Goal: Find contact information

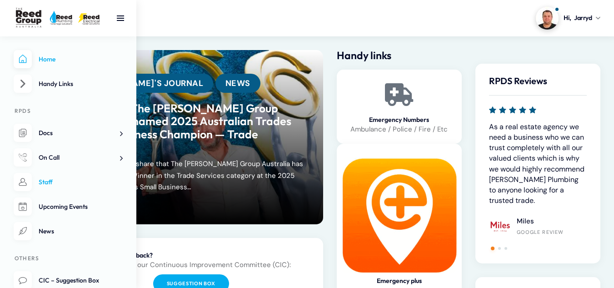
click at [48, 184] on span "Staff" at bounding box center [46, 182] width 14 height 8
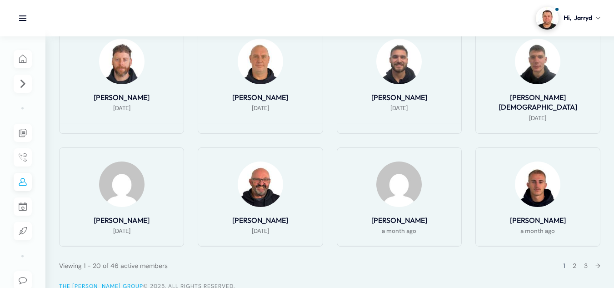
scroll to position [523, 0]
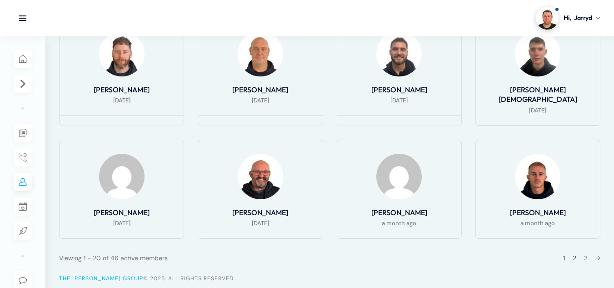
click at [573, 254] on link "2" at bounding box center [575, 258] width 4 height 8
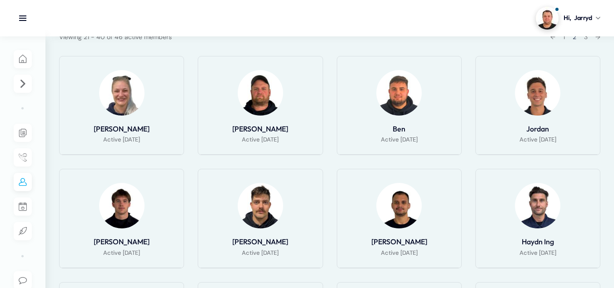
scroll to position [135, 0]
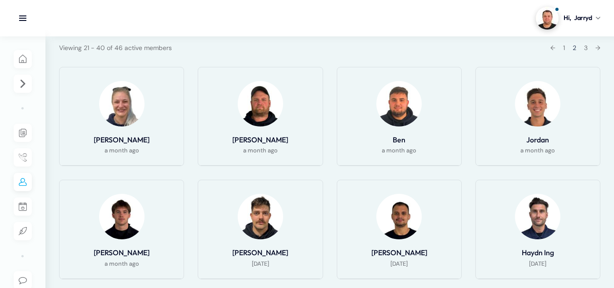
click at [408, 212] on img at bounding box center [399, 216] width 45 height 45
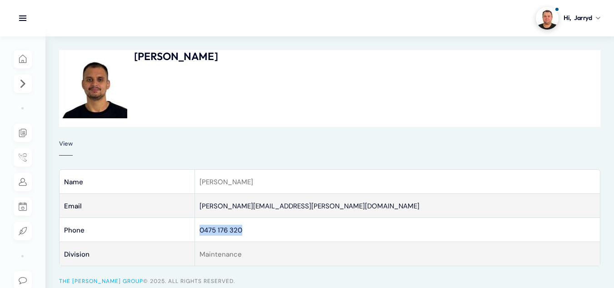
drag, startPoint x: 253, startPoint y: 230, endPoint x: 190, endPoint y: 224, distance: 63.5
click at [190, 224] on tr "Phone [PHONE_NUMBER]" at bounding box center [330, 229] width 541 height 24
